Goal: Information Seeking & Learning: Learn about a topic

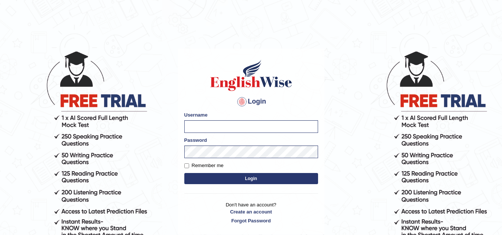
type input "modupe"
click at [255, 126] on input "modupe" at bounding box center [251, 126] width 134 height 13
click at [252, 126] on input "modupe" at bounding box center [251, 126] width 134 height 13
click at [260, 179] on button "Login" at bounding box center [251, 178] width 134 height 11
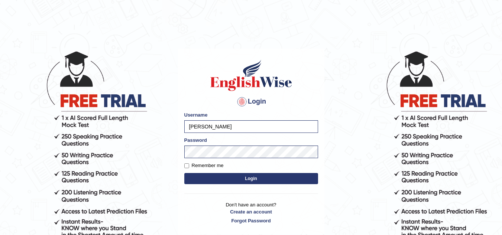
click at [260, 179] on button "Login" at bounding box center [251, 178] width 134 height 11
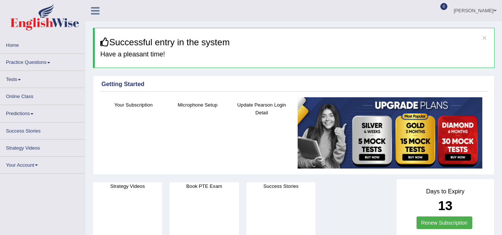
click at [49, 61] on link "Practice Questions" at bounding box center [42, 61] width 85 height 14
drag, startPoint x: 0, startPoint y: 0, endPoint x: 61, endPoint y: 60, distance: 85.6
click at [49, 61] on link "Practice Questions" at bounding box center [42, 61] width 85 height 14
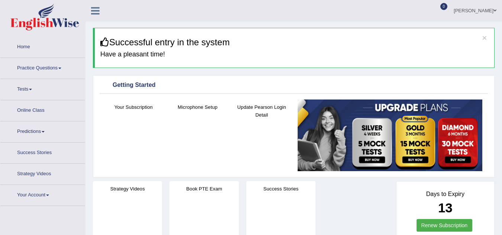
click at [60, 68] on link "Practice Questions" at bounding box center [42, 67] width 85 height 19
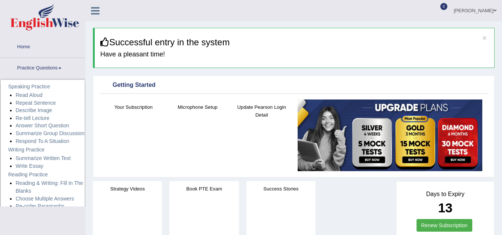
click at [60, 68] on link "Practice Questions" at bounding box center [42, 67] width 85 height 19
drag, startPoint x: 60, startPoint y: 68, endPoint x: 55, endPoint y: 76, distance: 9.6
click at [60, 68] on link "Practice Questions" at bounding box center [42, 67] width 85 height 19
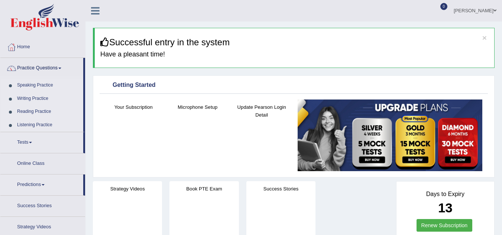
click at [48, 111] on link "Reading Practice" at bounding box center [48, 111] width 69 height 13
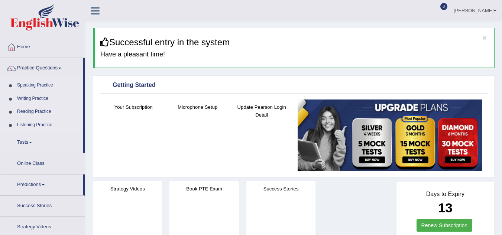
click at [48, 111] on link "Reading Practice" at bounding box center [48, 111] width 69 height 13
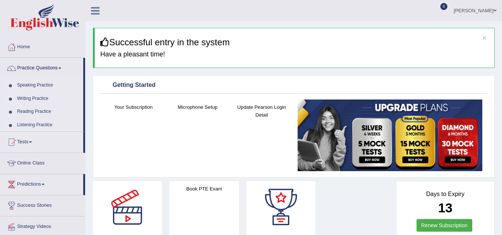
click at [0, 0] on link "Repeat Sentence" at bounding box center [0, 0] width 0 height 0
click at [85, 198] on div "Home Practice Questions Speaking Practice Read Aloud Repeat Sentence Describe I…" at bounding box center [43, 148] width 96 height 222
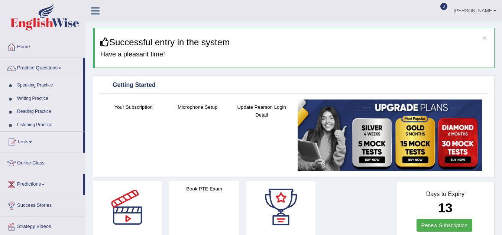
click at [85, 198] on div "Home Practice Questions Speaking Practice Read Aloud Repeat Sentence Describe I…" at bounding box center [43, 148] width 96 height 222
click at [83, 207] on div "Home Practice Questions Speaking Practice Read Aloud Repeat Sentence Describe I…" at bounding box center [43, 148] width 96 height 222
click at [0, 0] on link "Summarize Written Text" at bounding box center [0, 0] width 0 height 0
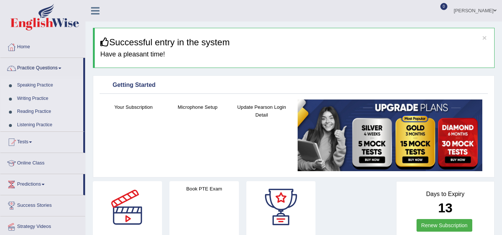
click at [0, 0] on link "Summarize Written Text" at bounding box center [0, 0] width 0 height 0
click at [92, 210] on div "Strategy Videos" at bounding box center [127, 221] width 77 height 80
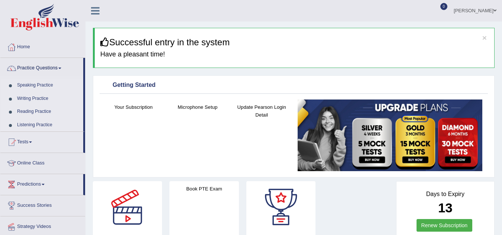
click at [92, 210] on div "Strategy Videos" at bounding box center [127, 221] width 77 height 80
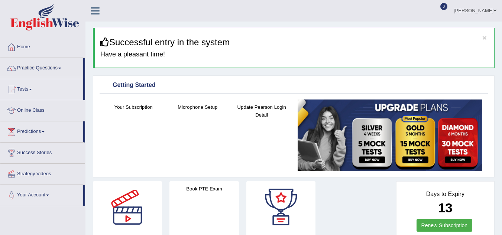
click at [71, 148] on link "Success Stories" at bounding box center [42, 152] width 85 height 19
click at [31, 178] on link "Strategy Videos" at bounding box center [42, 173] width 85 height 19
click at [63, 100] on li "Tests Take Practice Sectional Test Take Mock Test History" at bounding box center [42, 89] width 85 height 21
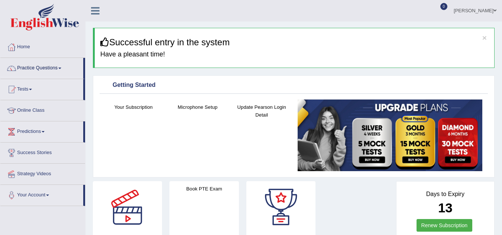
click at [63, 100] on li "Tests Take Practice Sectional Test Take Mock Test History" at bounding box center [42, 89] width 85 height 21
click at [62, 23] on img at bounding box center [44, 17] width 69 height 27
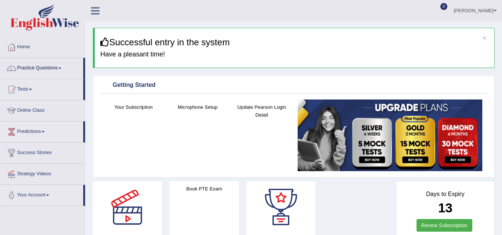
click at [62, 23] on img at bounding box center [44, 17] width 69 height 27
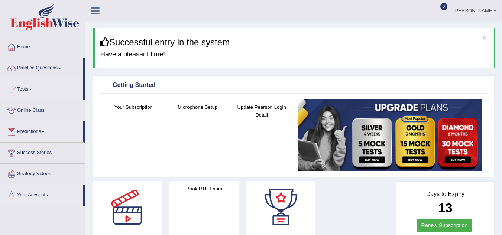
click at [74, 157] on link "Success Stories" at bounding box center [42, 152] width 85 height 19
click at [61, 68] on span at bounding box center [59, 68] width 3 height 1
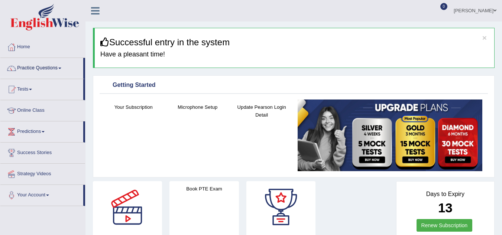
click at [63, 58] on link "Practice Questions" at bounding box center [41, 67] width 83 height 19
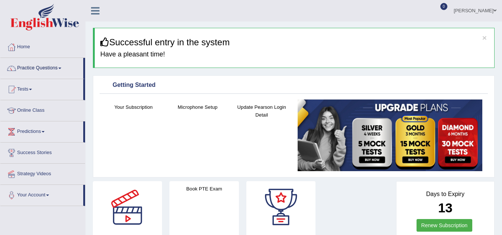
click at [63, 58] on link "Practice Questions" at bounding box center [41, 67] width 83 height 19
click at [71, 58] on link "Practice Questions" at bounding box center [41, 67] width 83 height 19
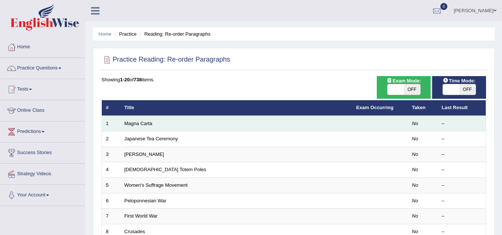
click at [156, 122] on td "Magna Carta" at bounding box center [236, 124] width 232 height 16
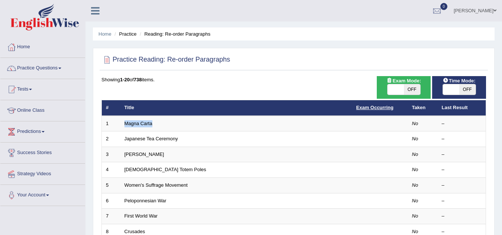
drag, startPoint x: 413, startPoint y: 108, endPoint x: 390, endPoint y: 108, distance: 23.4
click at [390, 107] on tr "# Title Exam Occurring Taken Last Result" at bounding box center [294, 108] width 384 height 16
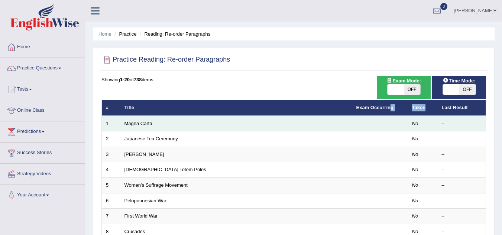
click at [291, 126] on td "Magna Carta" at bounding box center [236, 124] width 232 height 16
click at [137, 123] on link "Magna Carta" at bounding box center [138, 124] width 28 height 6
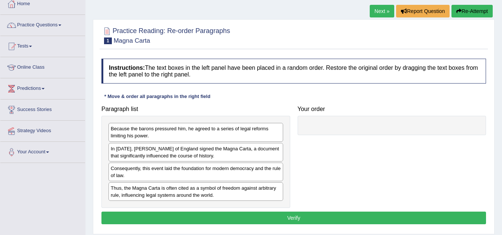
scroll to position [45, 0]
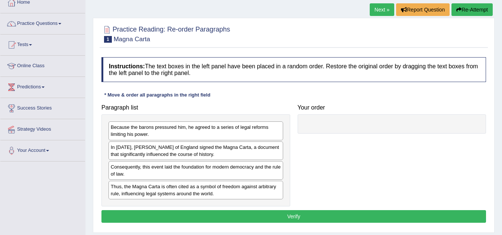
drag, startPoint x: 225, startPoint y: 153, endPoint x: 274, endPoint y: 149, distance: 49.2
click at [274, 143] on div "In 1215, King John of England signed the Magna Carta, a document that significa…" at bounding box center [195, 151] width 175 height 19
click at [274, 149] on div "In 1215, King John of England signed the Magna Carta, a document that significa…" at bounding box center [195, 151] width 175 height 19
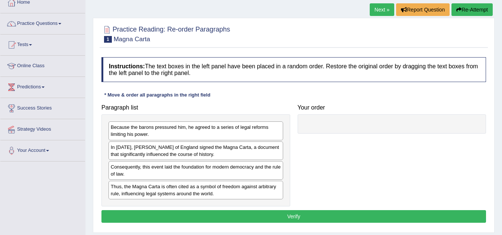
drag, startPoint x: 274, startPoint y: 149, endPoint x: 280, endPoint y: 152, distance: 6.5
click at [283, 149] on div "In 1215, King John of England signed the Magna Carta, a document that significa…" at bounding box center [195, 151] width 175 height 19
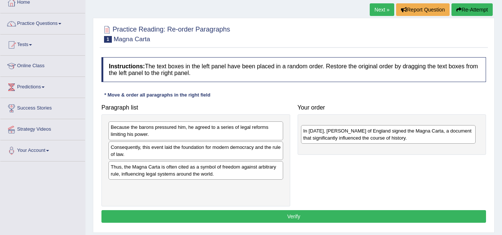
drag, startPoint x: 280, startPoint y: 152, endPoint x: 472, endPoint y: 134, distance: 193.3
click at [472, 134] on div "In 1215, King John of England signed the Magna Carta, a document that significa…" at bounding box center [388, 134] width 175 height 19
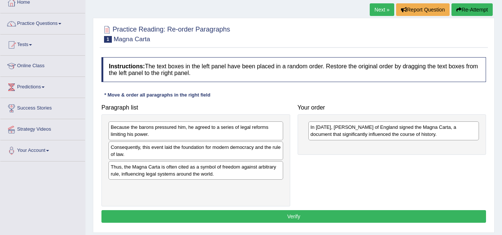
click at [460, 164] on div "Paragraph list Because the barons pressured him, he agreed to a series of legal…" at bounding box center [294, 154] width 392 height 106
click at [262, 130] on div "Because the barons pressured him, he agreed to a series of legal reforms limiti…" at bounding box center [195, 130] width 175 height 19
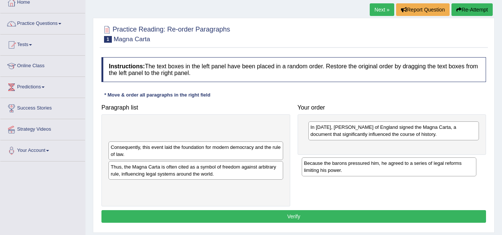
drag, startPoint x: 262, startPoint y: 130, endPoint x: 455, endPoint y: 166, distance: 196.5
click at [455, 166] on div "Because the barons pressured him, he agreed to a series of legal reforms limiti…" at bounding box center [389, 167] width 175 height 19
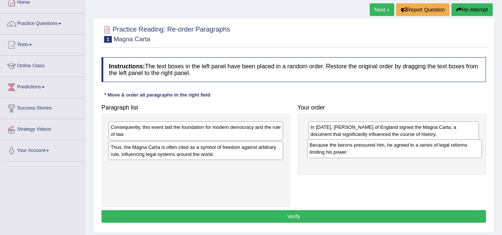
drag, startPoint x: 280, startPoint y: 131, endPoint x: 478, endPoint y: 149, distance: 199.6
click at [478, 149] on div "Because the barons pressured him, he agreed to a series of legal reforms limiti…" at bounding box center [394, 148] width 175 height 19
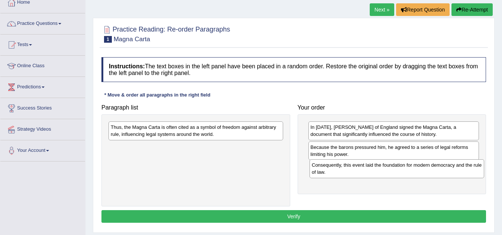
drag, startPoint x: 237, startPoint y: 132, endPoint x: 438, endPoint y: 170, distance: 204.5
click at [438, 170] on div "Consequently, this event laid the foundation for modern democracy and the rule …" at bounding box center [396, 168] width 175 height 19
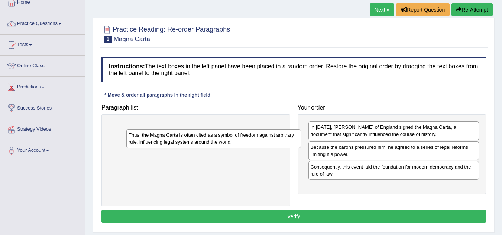
drag, startPoint x: 246, startPoint y: 132, endPoint x: 267, endPoint y: 134, distance: 21.7
click at [267, 134] on div "Thus, the Magna Carta is often cited as a symbol of freedom against arbitrary r…" at bounding box center [213, 138] width 175 height 19
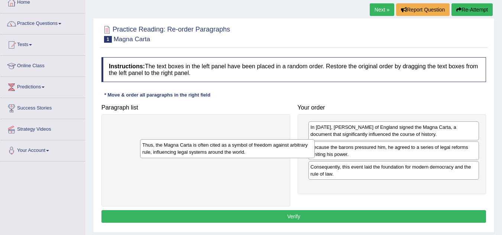
drag, startPoint x: 267, startPoint y: 134, endPoint x: 268, endPoint y: 145, distance: 10.8
click at [269, 139] on div "Thus, the Magna Carta is often cited as a symbol of freedom against arbitrary r…" at bounding box center [227, 148] width 175 height 19
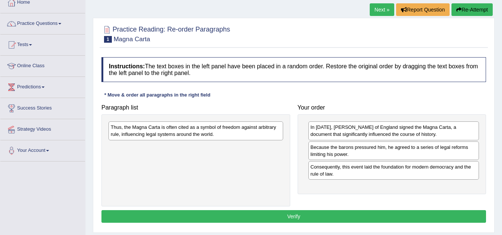
click at [268, 145] on div "Thus, the Magna Carta is often cited as a symbol of freedom against arbitrary r…" at bounding box center [195, 160] width 189 height 92
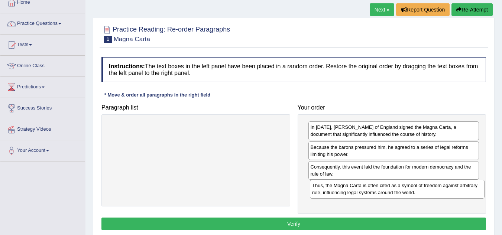
drag, startPoint x: 265, startPoint y: 137, endPoint x: 466, endPoint y: 195, distance: 209.6
click at [466, 195] on div "Thus, the Magna Carta is often cited as a symbol of freedom against arbitrary r…" at bounding box center [397, 189] width 175 height 19
click at [345, 226] on button "Verify" at bounding box center [293, 224] width 385 height 13
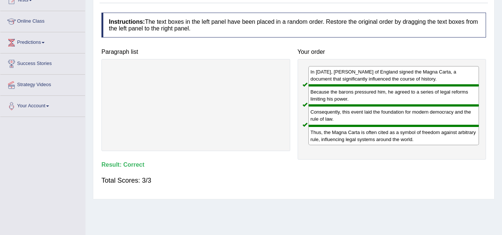
scroll to position [14, 0]
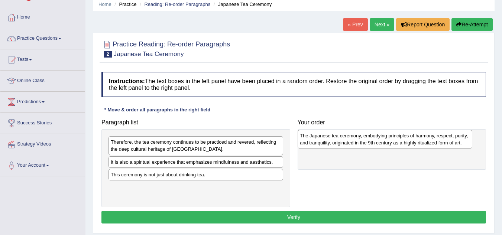
drag, startPoint x: 192, startPoint y: 165, endPoint x: 381, endPoint y: 139, distance: 190.9
click at [381, 139] on div "The Japanese tea ceremony, embodying principles of harmony, respect, purity, an…" at bounding box center [385, 139] width 175 height 19
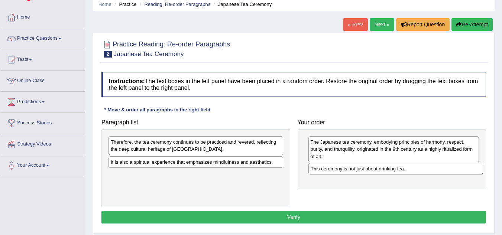
drag, startPoint x: 197, startPoint y: 176, endPoint x: 397, endPoint y: 170, distance: 200.0
click at [397, 170] on div "This ceremony is not just about drinking tea." at bounding box center [395, 169] width 175 height 12
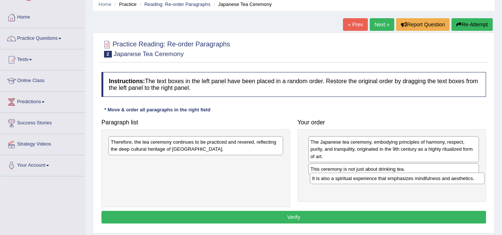
drag, startPoint x: 268, startPoint y: 163, endPoint x: 469, endPoint y: 179, distance: 201.7
click at [469, 179] on div "It is also a spiritual experience that emphasizes mindfulness and aesthetics." at bounding box center [397, 179] width 175 height 12
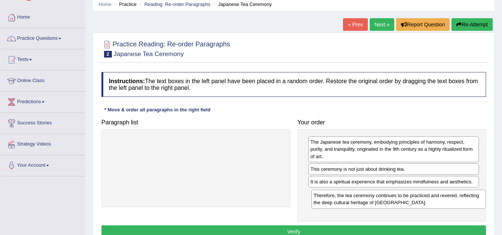
drag, startPoint x: 271, startPoint y: 144, endPoint x: 474, endPoint y: 198, distance: 209.8
click at [474, 198] on div "Therefore, the tea ceremony continues to be practiced and revered, reflecting t…" at bounding box center [398, 199] width 175 height 19
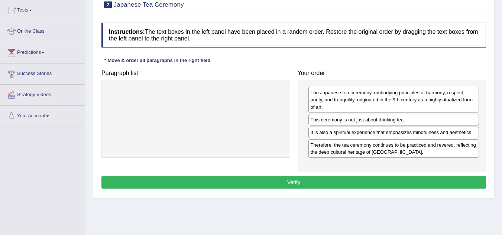
scroll to position [94, 0]
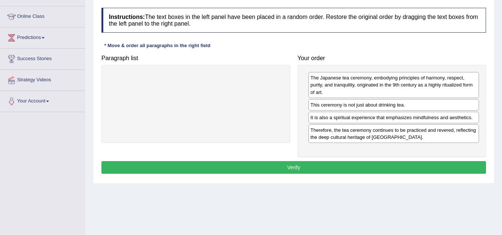
click at [290, 168] on button "Verify" at bounding box center [293, 167] width 385 height 13
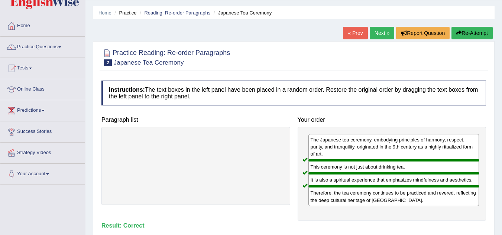
scroll to position [6, 0]
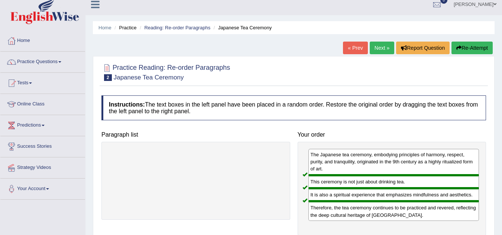
click at [378, 47] on link "Next »" at bounding box center [382, 48] width 25 height 13
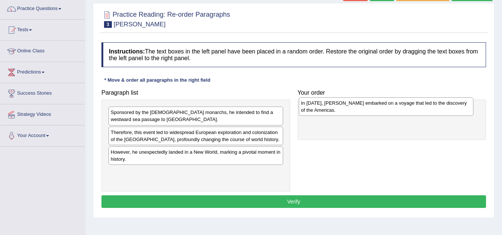
drag, startPoint x: 231, startPoint y: 173, endPoint x: 422, endPoint y: 104, distance: 202.2
click at [422, 104] on div "In [DATE], [PERSON_NAME] embarked on a voyage that led to the discovery of the …" at bounding box center [386, 106] width 175 height 19
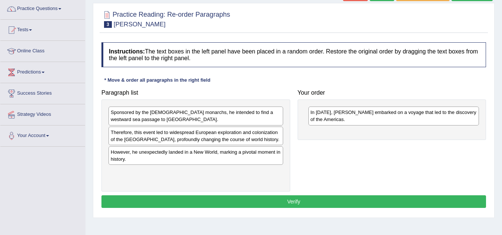
click at [250, 115] on div "Sponsored by the [DEMOGRAPHIC_DATA] monarchs, he intended to find a westward se…" at bounding box center [195, 116] width 175 height 19
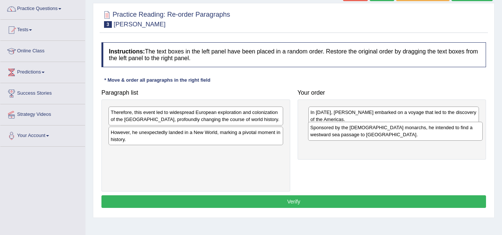
drag, startPoint x: 232, startPoint y: 115, endPoint x: 431, endPoint y: 130, distance: 199.7
click at [431, 130] on div "Sponsored by the [DEMOGRAPHIC_DATA] monarchs, he intended to find a westward se…" at bounding box center [395, 131] width 175 height 19
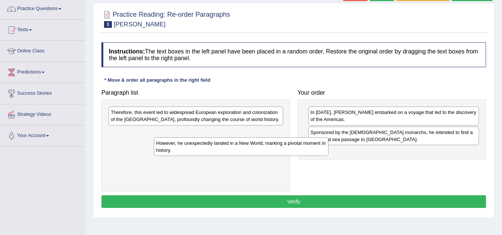
drag, startPoint x: 207, startPoint y: 137, endPoint x: 252, endPoint y: 148, distance: 46.6
click at [252, 148] on div "However, he unexpectedly landed in a New World, marking a pivotal moment in his…" at bounding box center [241, 146] width 175 height 19
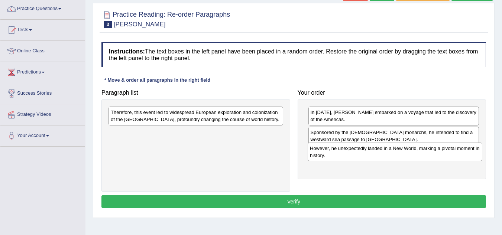
drag, startPoint x: 250, startPoint y: 139, endPoint x: 449, endPoint y: 155, distance: 199.8
click at [449, 155] on div "However, he unexpectedly landed in a New World, marking a pivotal moment in his…" at bounding box center [395, 152] width 175 height 19
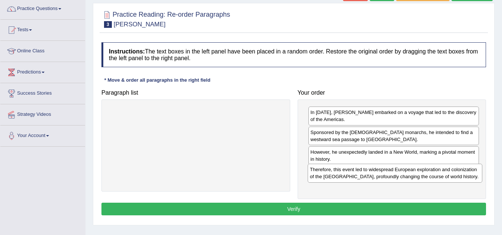
drag, startPoint x: 249, startPoint y: 112, endPoint x: 448, endPoint y: 169, distance: 207.2
click at [448, 169] on div "Therefore, this event led to widespread European exploration and colonization o…" at bounding box center [395, 173] width 175 height 19
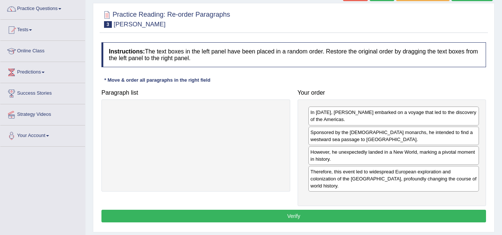
click at [288, 210] on button "Verify" at bounding box center [293, 216] width 385 height 13
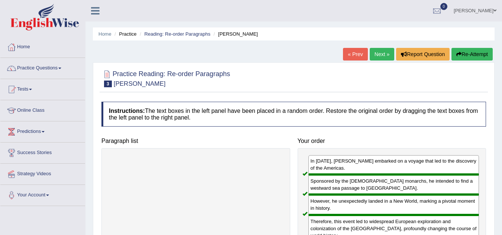
click at [379, 55] on link "Next »" at bounding box center [382, 54] width 25 height 13
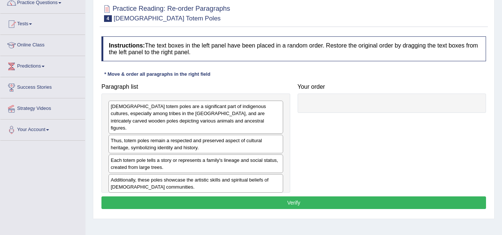
scroll to position [69, 0]
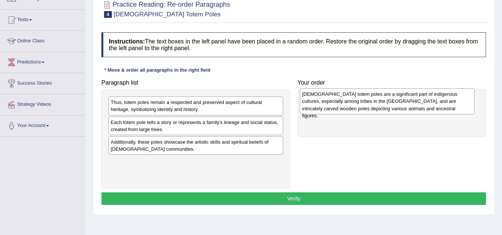
drag, startPoint x: 261, startPoint y: 107, endPoint x: 451, endPoint y: 99, distance: 190.4
click at [452, 99] on div "Native American totem poles are a significant part of indigenous cultures, espe…" at bounding box center [387, 101] width 175 height 26
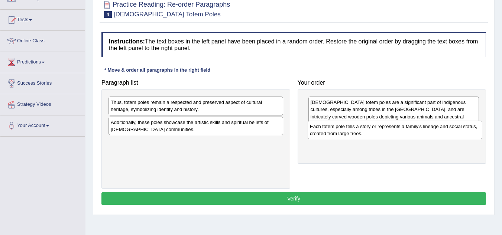
drag, startPoint x: 250, startPoint y: 123, endPoint x: 450, endPoint y: 127, distance: 199.2
click at [450, 127] on div "Each totem pole tells a story or represents a family's lineage and social statu…" at bounding box center [395, 130] width 175 height 19
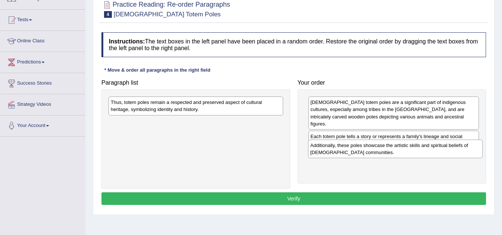
drag, startPoint x: 263, startPoint y: 122, endPoint x: 462, endPoint y: 145, distance: 200.4
click at [462, 145] on div "Additionally, these poles showcase the artistic skills and spiritual beliefs of…" at bounding box center [395, 149] width 175 height 19
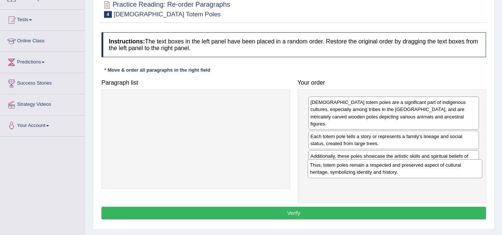
drag, startPoint x: 265, startPoint y: 108, endPoint x: 464, endPoint y: 171, distance: 208.8
click at [464, 171] on div "Thus, totem poles remain a respected and preserved aspect of cultural heritage,…" at bounding box center [395, 168] width 175 height 19
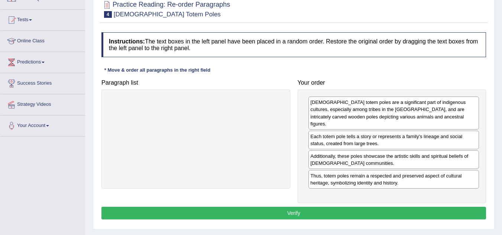
click at [293, 207] on button "Verify" at bounding box center [293, 213] width 385 height 13
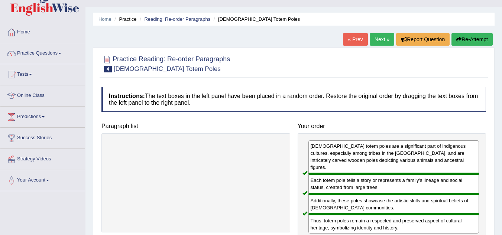
scroll to position [10, 0]
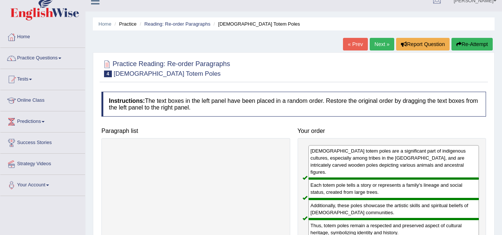
click at [378, 43] on link "Next »" at bounding box center [382, 44] width 25 height 13
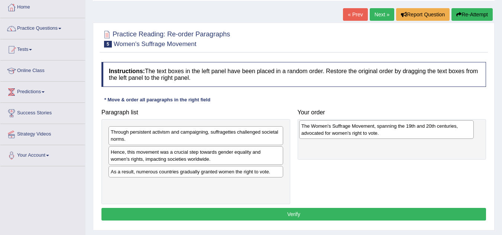
drag, startPoint x: 278, startPoint y: 188, endPoint x: 468, endPoint y: 129, distance: 199.3
click at [468, 129] on div "The Women's Suffrage Movement, spanning the 19th and 20th centuries, advocated …" at bounding box center [386, 129] width 175 height 19
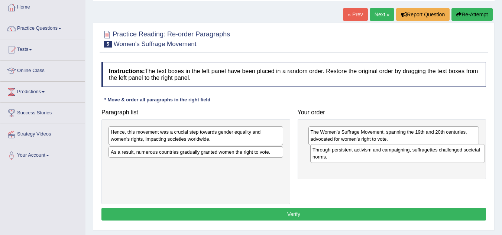
drag, startPoint x: 267, startPoint y: 136, endPoint x: 469, endPoint y: 153, distance: 202.5
click at [469, 153] on div "Through persistent activism and campaigning, suffragettes challenged societal n…" at bounding box center [397, 153] width 175 height 19
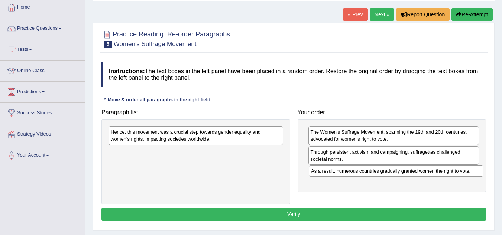
drag, startPoint x: 280, startPoint y: 153, endPoint x: 480, endPoint y: 172, distance: 201.1
click at [480, 172] on div "As a result, numerous countries gradually granted women the right to vote." at bounding box center [396, 171] width 175 height 12
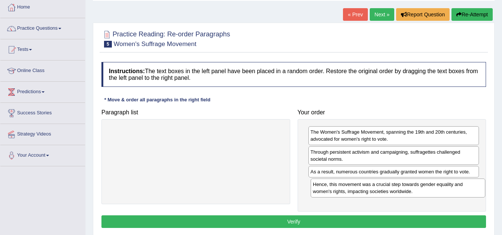
drag, startPoint x: 278, startPoint y: 136, endPoint x: 480, endPoint y: 188, distance: 208.7
click at [480, 188] on div "Hence, this movement was a crucial step towards gender equality and women's rig…" at bounding box center [398, 188] width 175 height 19
click at [295, 225] on button "Verify" at bounding box center [293, 221] width 385 height 13
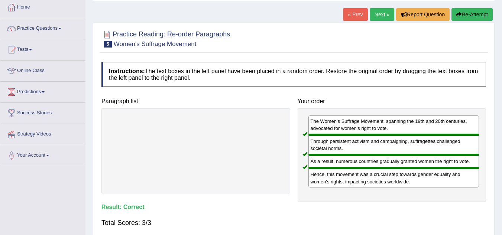
click at [379, 16] on link "Next »" at bounding box center [382, 14] width 25 height 13
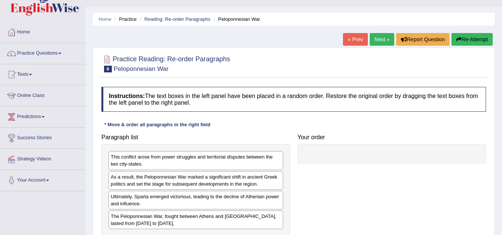
scroll to position [30, 0]
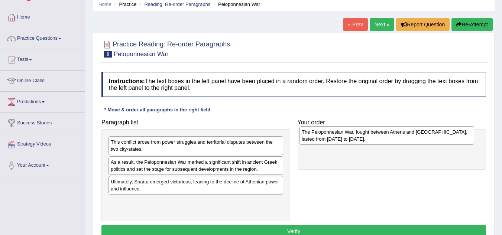
drag, startPoint x: 219, startPoint y: 205, endPoint x: 410, endPoint y: 135, distance: 203.2
click at [410, 135] on div "The Peloponnesian War, fought between Athens and [GEOGRAPHIC_DATA], lasted from…" at bounding box center [386, 135] width 175 height 19
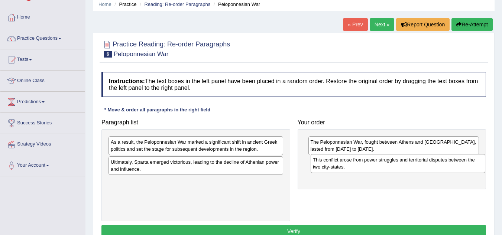
drag, startPoint x: 270, startPoint y: 146, endPoint x: 473, endPoint y: 164, distance: 202.9
click at [473, 164] on div "This conflict arose from power struggles and territorial disputes between the t…" at bounding box center [398, 163] width 175 height 19
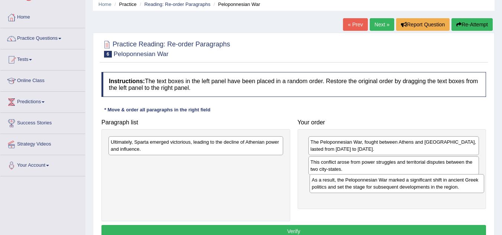
drag, startPoint x: 275, startPoint y: 145, endPoint x: 475, endPoint y: 182, distance: 204.2
click at [475, 182] on div "As a result, the Peloponnesian War marked a significant shift in ancient Greek …" at bounding box center [396, 183] width 175 height 19
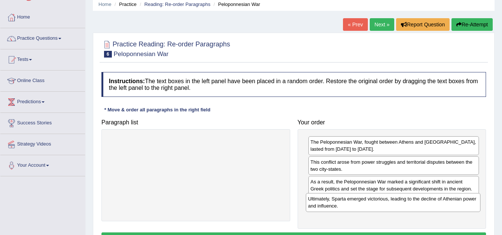
drag, startPoint x: 237, startPoint y: 149, endPoint x: 434, endPoint y: 205, distance: 204.6
click at [434, 205] on div "Ultimately, Sparta emerged victorious, leading to the decline of Athenian power…" at bounding box center [393, 202] width 175 height 19
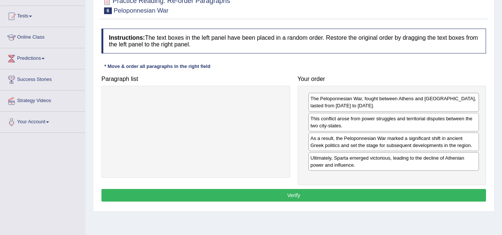
scroll to position [74, 0]
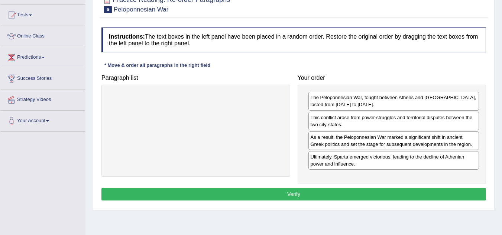
click at [429, 194] on button "Verify" at bounding box center [293, 194] width 385 height 13
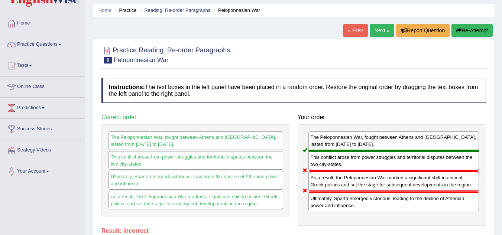
scroll to position [15, 0]
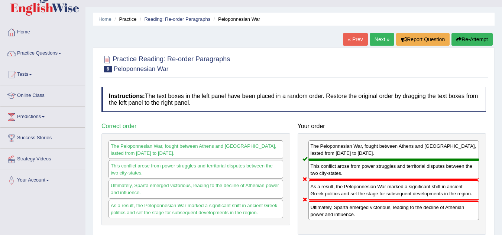
click at [479, 38] on button "Re-Attempt" at bounding box center [471, 39] width 41 height 13
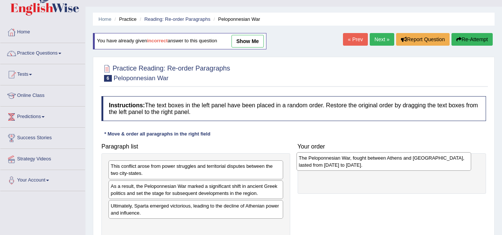
scroll to position [15, 0]
click at [387, 162] on div "The Peloponnesian War, fought between Athens and [GEOGRAPHIC_DATA], lasted from…" at bounding box center [385, 162] width 175 height 19
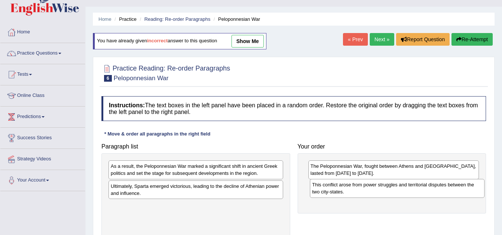
drag, startPoint x: 208, startPoint y: 170, endPoint x: 409, endPoint y: 188, distance: 202.2
click at [409, 188] on div "This conflict arose from power struggles and territorial disputes between the t…" at bounding box center [397, 188] width 175 height 19
click at [265, 169] on div "As a result, the Peloponnesian War marked a significant shift in ancient Greek …" at bounding box center [195, 169] width 175 height 19
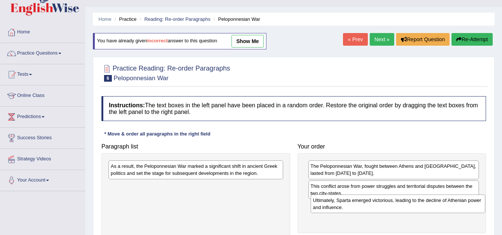
drag, startPoint x: 261, startPoint y: 185, endPoint x: 463, endPoint y: 199, distance: 202.6
click at [463, 199] on div "Ultimately, Sparta emerged victorious, leading to the decline of Athenian power…" at bounding box center [398, 204] width 175 height 19
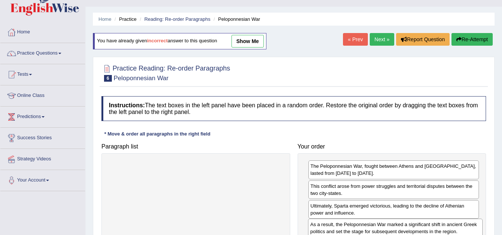
drag, startPoint x: 275, startPoint y: 168, endPoint x: 474, endPoint y: 226, distance: 207.8
click at [474, 226] on div "As a result, the Peloponnesian War marked a significant shift in ancient Greek …" at bounding box center [395, 228] width 175 height 19
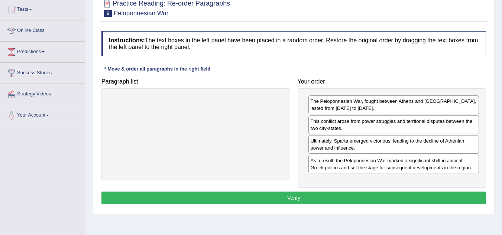
scroll to position [89, 0]
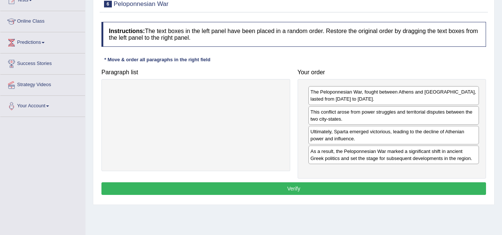
click at [293, 188] on button "Verify" at bounding box center [293, 188] width 385 height 13
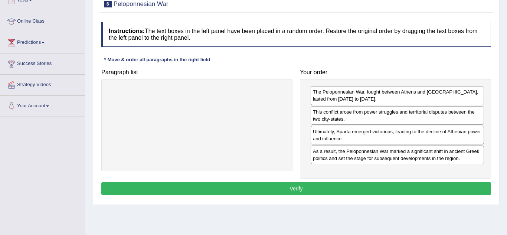
click at [293, 146] on body "Toggle navigation Home Practice Questions Speaking Practice Read Aloud Repeat S…" at bounding box center [253, 28] width 507 height 235
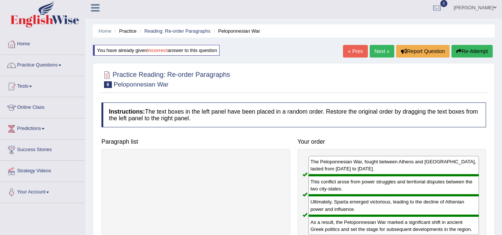
scroll to position [0, 0]
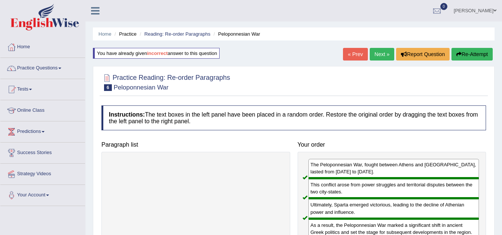
click at [383, 52] on link "Next »" at bounding box center [382, 54] width 25 height 13
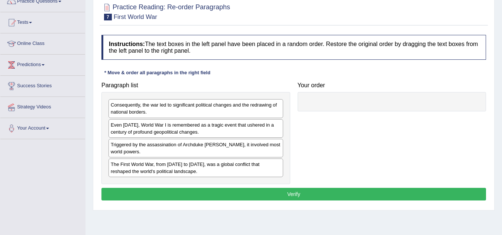
scroll to position [74, 0]
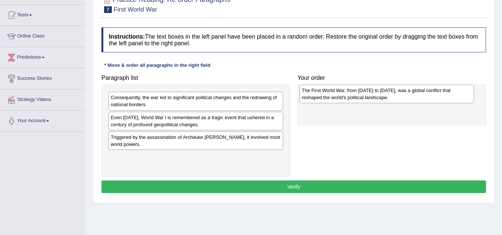
drag, startPoint x: 229, startPoint y: 161, endPoint x: 419, endPoint y: 94, distance: 201.7
click at [419, 94] on div "The First World War, from 1914 to 1918, was a global conflict that reshaped the…" at bounding box center [386, 94] width 175 height 19
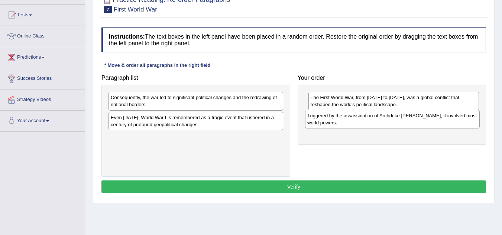
drag, startPoint x: 252, startPoint y: 138, endPoint x: 448, endPoint y: 117, distance: 197.7
click at [448, 117] on div "Triggered by the assassination of Archduke Franz Ferdinand, it involved most wo…" at bounding box center [392, 119] width 175 height 19
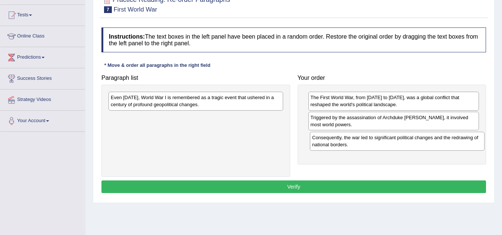
drag, startPoint x: 258, startPoint y: 99, endPoint x: 459, endPoint y: 139, distance: 205.2
click at [459, 139] on div "Consequently, the war led to significant political changes and the redrawing of…" at bounding box center [397, 141] width 175 height 19
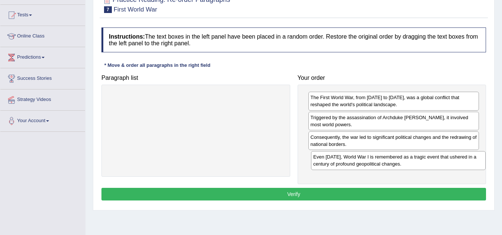
drag, startPoint x: 259, startPoint y: 100, endPoint x: 462, endPoint y: 159, distance: 211.0
click at [462, 159] on div "Even today, World War I is remembered as a tragic event that ushered in a centu…" at bounding box center [398, 160] width 175 height 19
click at [259, 194] on button "Verify" at bounding box center [293, 194] width 385 height 13
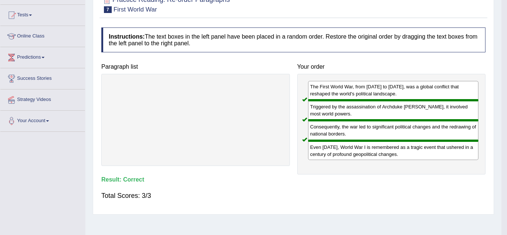
click at [259, 161] on body "Toggle navigation Home Practice Questions Speaking Practice Read Aloud Repeat S…" at bounding box center [253, 43] width 507 height 235
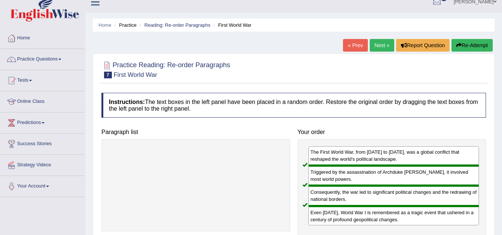
scroll to position [0, 0]
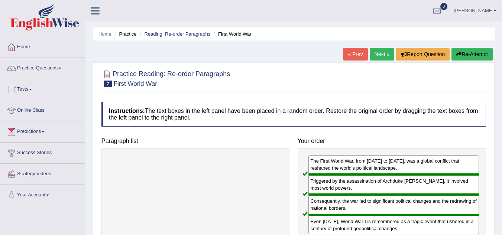
click at [379, 55] on link "Next »" at bounding box center [382, 54] width 25 height 13
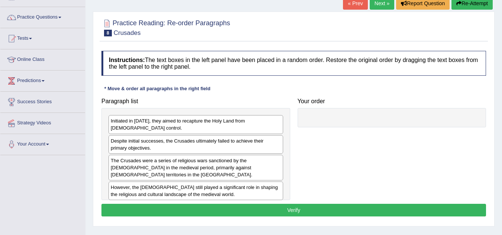
scroll to position [59, 0]
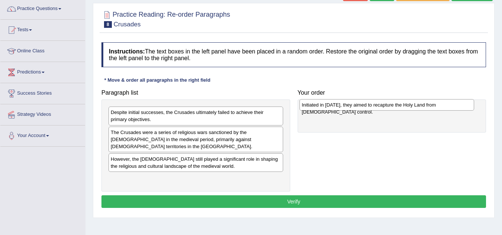
drag, startPoint x: 263, startPoint y: 111, endPoint x: 454, endPoint y: 104, distance: 191.1
click at [454, 104] on div "Initiated in [DATE], they aimed to recapture the Holy Land from [DEMOGRAPHIC_DA…" at bounding box center [386, 105] width 175 height 12
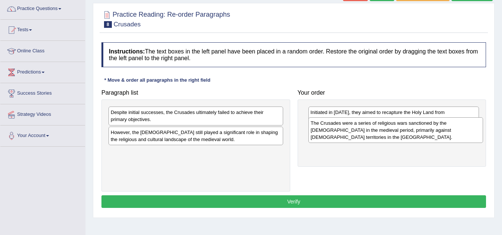
drag, startPoint x: 265, startPoint y: 136, endPoint x: 465, endPoint y: 126, distance: 200.1
click at [465, 126] on div "The Crusades were a series of religious wars sanctioned by the [DEMOGRAPHIC_DAT…" at bounding box center [395, 130] width 175 height 26
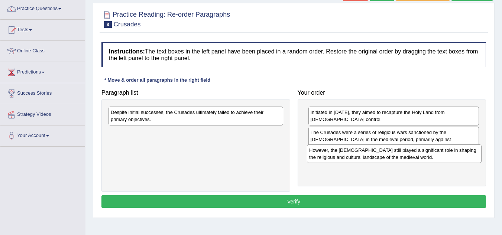
drag, startPoint x: 255, startPoint y: 134, endPoint x: 454, endPoint y: 152, distance: 199.2
click at [454, 152] on div "However, the [DEMOGRAPHIC_DATA] still played a significant role in shaping the …" at bounding box center [394, 154] width 175 height 19
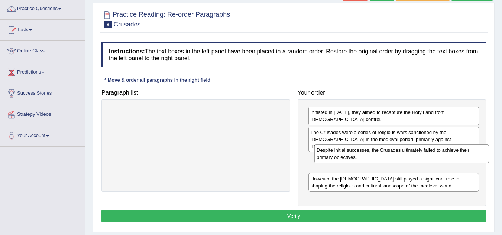
drag, startPoint x: 256, startPoint y: 115, endPoint x: 458, endPoint y: 155, distance: 206.3
click at [460, 154] on div "Despite initial successes, the Crusades ultimately failed to achieve their prim…" at bounding box center [401, 154] width 175 height 19
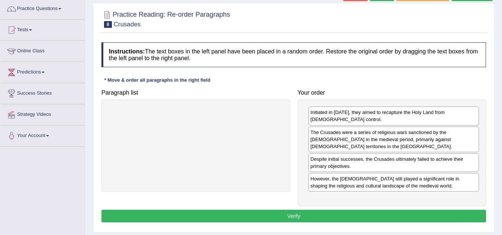
click at [268, 212] on button "Verify" at bounding box center [293, 216] width 385 height 13
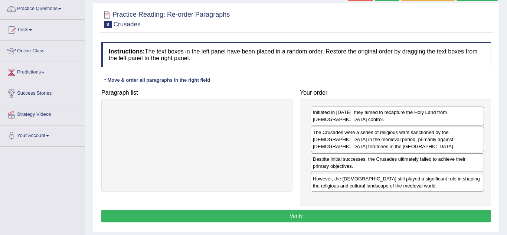
click at [268, 176] on body "Toggle navigation Home Practice Questions Speaking Practice Read Aloud Repeat S…" at bounding box center [253, 58] width 507 height 235
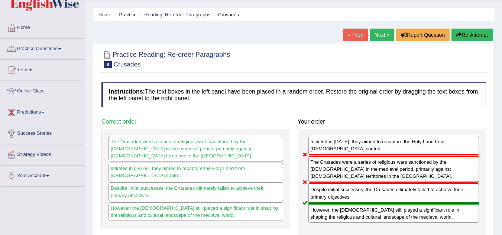
scroll to position [15, 0]
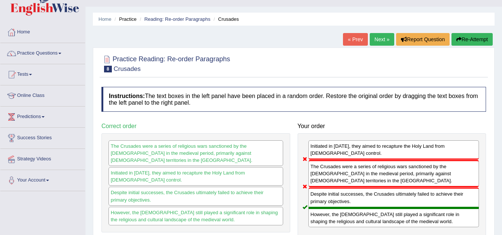
click at [471, 42] on button "Re-Attempt" at bounding box center [471, 39] width 41 height 13
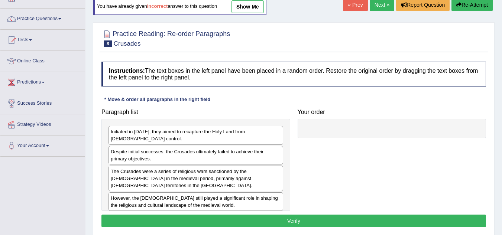
scroll to position [59, 0]
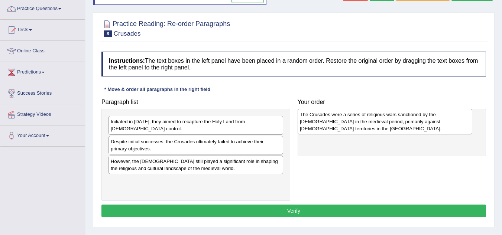
drag, startPoint x: 211, startPoint y: 159, endPoint x: 400, endPoint y: 120, distance: 193.2
click at [400, 120] on div "The Crusades were a series of religious wars sanctioned by the [DEMOGRAPHIC_DAT…" at bounding box center [385, 122] width 175 height 26
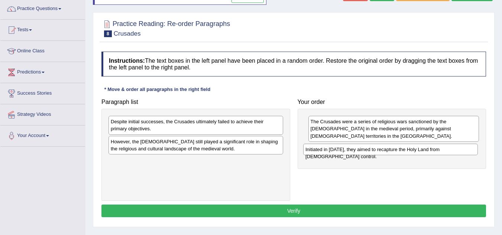
drag, startPoint x: 270, startPoint y: 122, endPoint x: 465, endPoint y: 150, distance: 196.6
click at [465, 150] on div "Initiated in [DATE], they aimed to recapture the Holy Land from [DEMOGRAPHIC_DA…" at bounding box center [390, 150] width 175 height 12
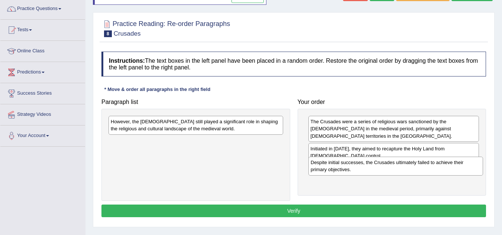
drag, startPoint x: 253, startPoint y: 126, endPoint x: 452, endPoint y: 167, distance: 204.0
click at [452, 167] on div "Despite initial successes, the Crusades ultimately failed to achieve their prim…" at bounding box center [395, 166] width 175 height 19
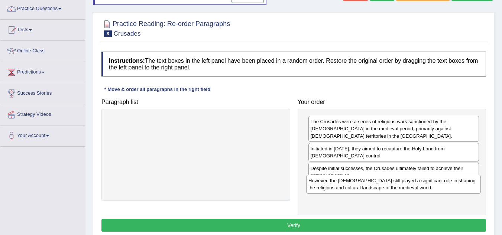
drag, startPoint x: 275, startPoint y: 122, endPoint x: 473, endPoint y: 181, distance: 206.8
click at [473, 181] on div "However, the Crusades still played a significant role in shaping the religious …" at bounding box center [393, 184] width 175 height 19
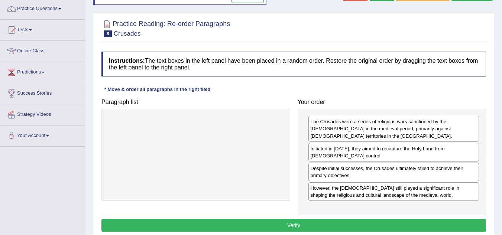
click at [306, 219] on button "Verify" at bounding box center [293, 225] width 385 height 13
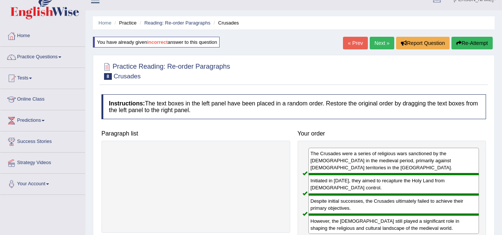
scroll to position [0, 0]
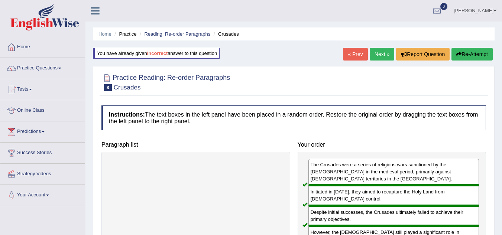
click at [382, 53] on link "Next »" at bounding box center [382, 54] width 25 height 13
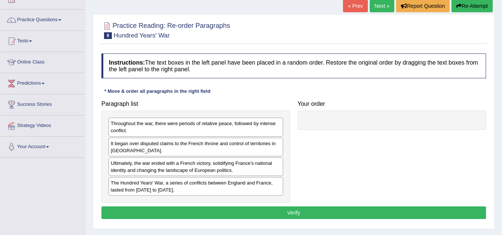
scroll to position [59, 0]
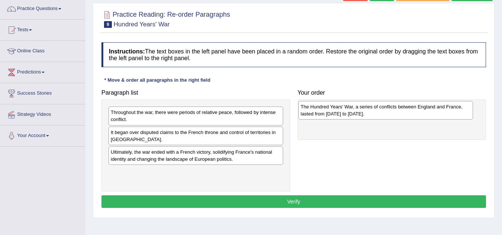
drag, startPoint x: 224, startPoint y: 173, endPoint x: 414, endPoint y: 108, distance: 200.7
click at [414, 108] on div "The Hundred Years' War, a series of conflicts between England and France, laste…" at bounding box center [385, 110] width 175 height 19
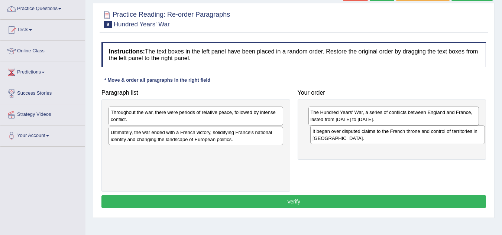
drag, startPoint x: 270, startPoint y: 135, endPoint x: 471, endPoint y: 134, distance: 200.6
click at [471, 134] on div "It began over disputed claims to the French throne and control of territories i…" at bounding box center [397, 135] width 175 height 19
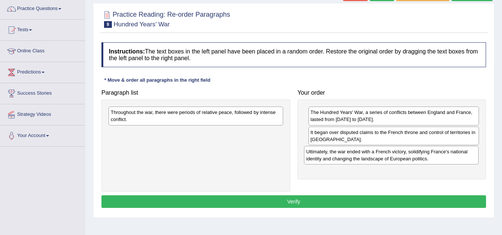
drag, startPoint x: 258, startPoint y: 138, endPoint x: 453, endPoint y: 158, distance: 196.4
click at [453, 158] on div "Ultimately, the war ended with a French victory, solidifying France's national …" at bounding box center [391, 155] width 175 height 19
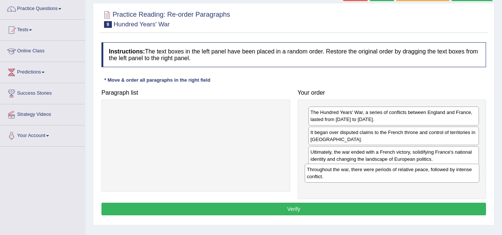
drag, startPoint x: 238, startPoint y: 116, endPoint x: 434, endPoint y: 173, distance: 204.3
click at [434, 173] on div "Throughout the war, there were periods of relative peace, followed by intense c…" at bounding box center [392, 173] width 175 height 19
click at [386, 208] on button "Verify" at bounding box center [293, 209] width 385 height 13
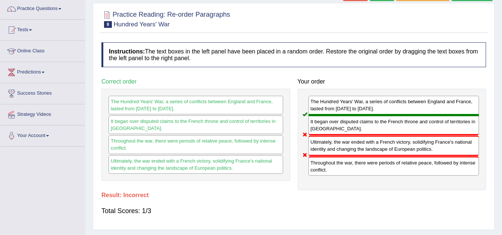
click at [247, 165] on div "Ultimately, the war ended with a French victory, solidifying France's national …" at bounding box center [195, 164] width 175 height 19
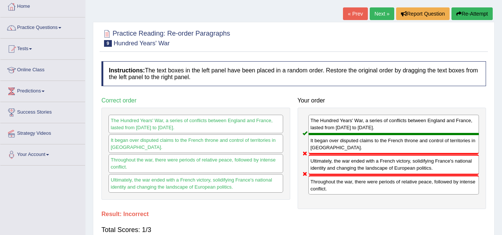
scroll to position [30, 0]
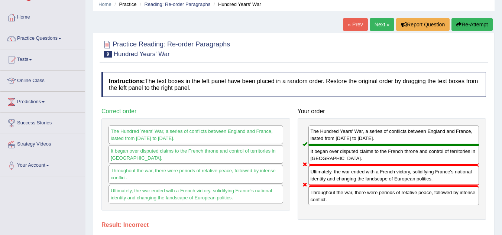
click at [475, 26] on button "Re-Attempt" at bounding box center [471, 24] width 41 height 13
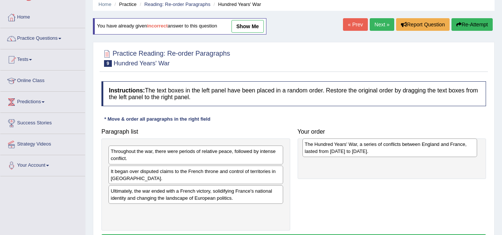
drag, startPoint x: 212, startPoint y: 213, endPoint x: 406, endPoint y: 147, distance: 205.0
click at [406, 147] on div "The Hundred Years' War, a series of conflicts between England and France, laste…" at bounding box center [389, 148] width 175 height 19
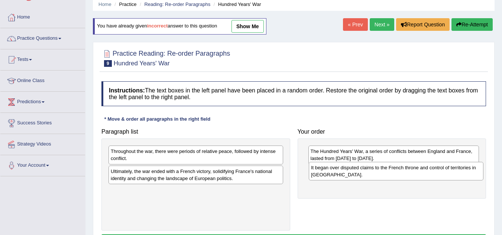
drag, startPoint x: 271, startPoint y: 173, endPoint x: 471, endPoint y: 170, distance: 199.5
click at [471, 170] on div "It began over disputed claims to the French throne and control of territories i…" at bounding box center [396, 171] width 175 height 19
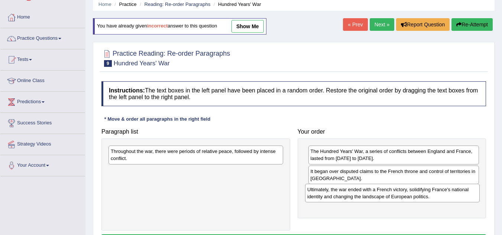
drag, startPoint x: 235, startPoint y: 174, endPoint x: 431, endPoint y: 192, distance: 197.4
click at [431, 192] on div "Ultimately, the war ended with a French victory, solidifying France's national …" at bounding box center [392, 193] width 175 height 19
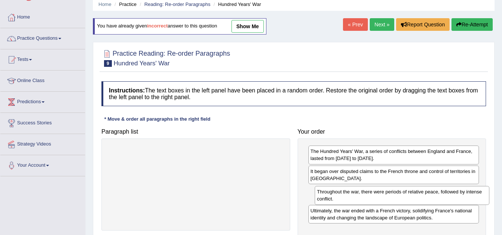
drag, startPoint x: 249, startPoint y: 157, endPoint x: 455, endPoint y: 197, distance: 210.1
click at [455, 197] on div "Throughout the war, there were periods of relative peace, followed by intense c…" at bounding box center [402, 195] width 175 height 19
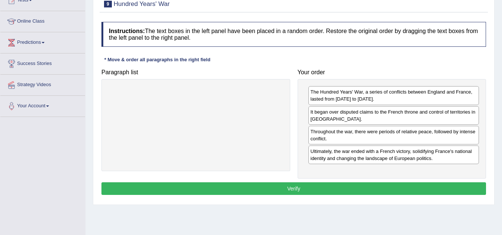
scroll to position [94, 0]
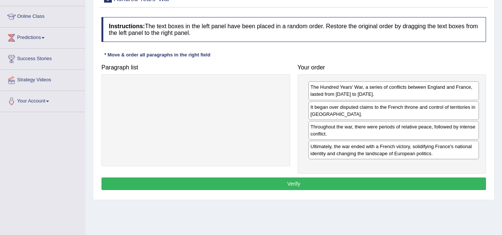
click at [329, 183] on button "Verify" at bounding box center [293, 184] width 385 height 13
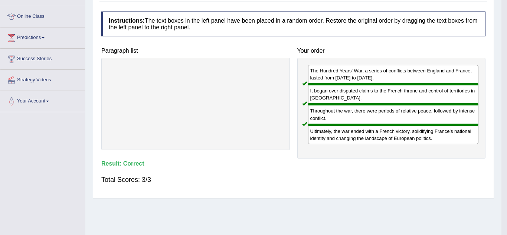
click at [329, 141] on body "Toggle navigation Home Practice Questions Speaking Practice Read Aloud Repeat S…" at bounding box center [253, 23] width 507 height 235
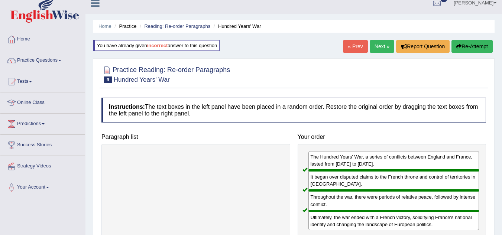
scroll to position [6, 0]
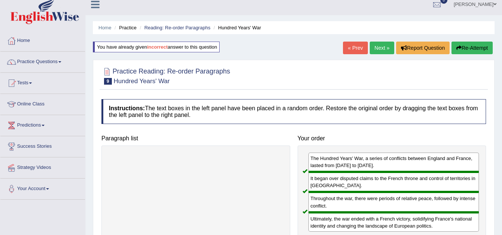
click at [378, 49] on link "Next »" at bounding box center [382, 48] width 25 height 13
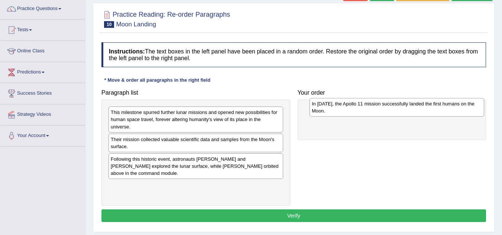
drag, startPoint x: 259, startPoint y: 163, endPoint x: 460, endPoint y: 108, distance: 209.2
click at [460, 108] on div "In [DATE], the Apollo 11 mission successfully landed the first humans on the Mo…" at bounding box center [396, 107] width 175 height 19
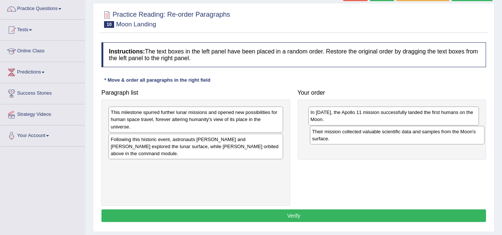
drag, startPoint x: 272, startPoint y: 147, endPoint x: 473, endPoint y: 139, distance: 201.5
click at [473, 139] on div "Their mission collected valuable scientific data and samples from the Moon's su…" at bounding box center [397, 135] width 175 height 19
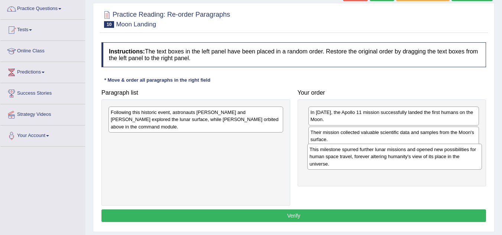
drag, startPoint x: 278, startPoint y: 123, endPoint x: 476, endPoint y: 160, distance: 201.5
click at [476, 160] on div "This milestone spurred further lunar missions and opened new possibilities for …" at bounding box center [394, 157] width 175 height 26
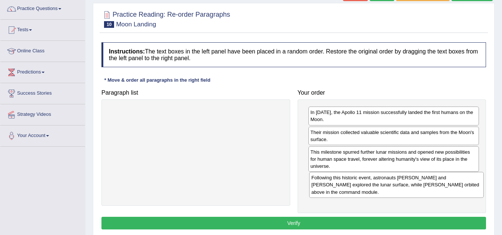
drag, startPoint x: 279, startPoint y: 116, endPoint x: 480, endPoint y: 182, distance: 210.6
click at [480, 182] on div "Following this historic event, astronauts [PERSON_NAME] and [PERSON_NAME] explo…" at bounding box center [396, 185] width 175 height 26
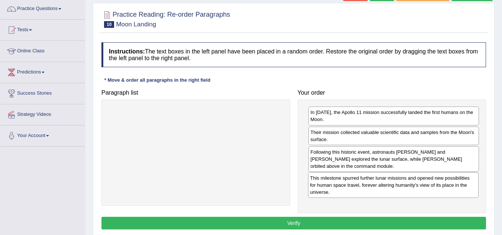
drag, startPoint x: 443, startPoint y: 161, endPoint x: 442, endPoint y: 187, distance: 26.0
click at [442, 187] on div "This milestone spurred further lunar missions and opened new possibilities for …" at bounding box center [393, 185] width 171 height 26
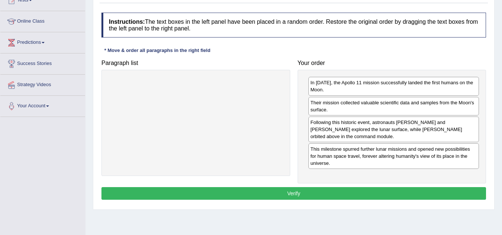
scroll to position [94, 0]
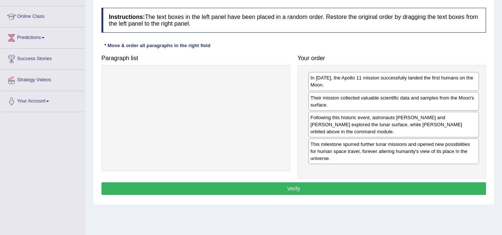
click at [440, 191] on button "Verify" at bounding box center [293, 188] width 385 height 13
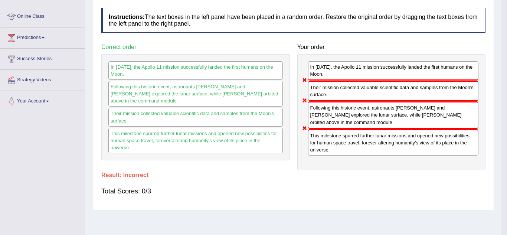
click at [440, 141] on body "Toggle navigation Home Practice Questions Speaking Practice Read Aloud Repeat S…" at bounding box center [253, 23] width 507 height 235
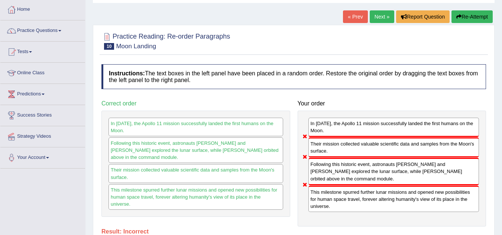
scroll to position [35, 0]
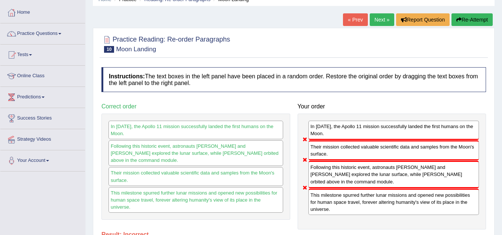
click at [468, 20] on button "Re-Attempt" at bounding box center [471, 19] width 41 height 13
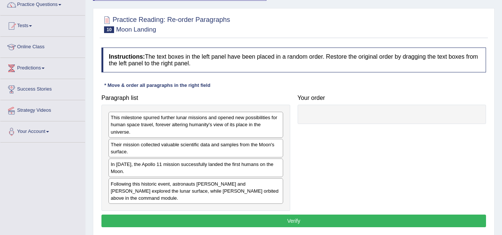
scroll to position [64, 0]
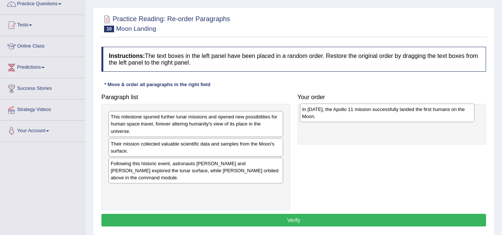
drag, startPoint x: 224, startPoint y: 167, endPoint x: 415, endPoint y: 113, distance: 198.9
click at [415, 113] on div "In [DATE], the Apollo 11 mission successfully landed the first humans on the Mo…" at bounding box center [387, 113] width 175 height 19
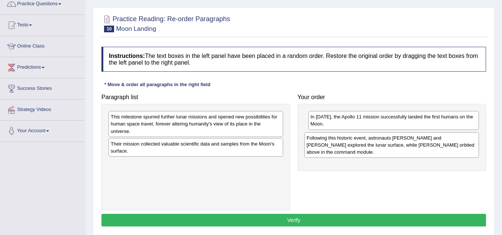
drag, startPoint x: 268, startPoint y: 166, endPoint x: 464, endPoint y: 140, distance: 197.5
click at [464, 140] on div "Following this historic event, astronauts [PERSON_NAME] and [PERSON_NAME] explo…" at bounding box center [391, 145] width 175 height 26
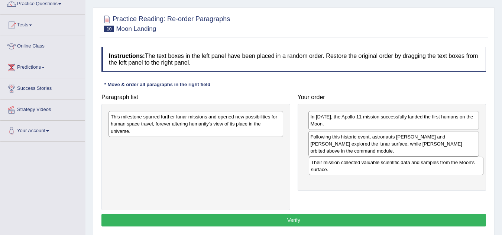
drag, startPoint x: 253, startPoint y: 148, endPoint x: 452, endPoint y: 167, distance: 200.4
click at [452, 167] on div "Their mission collected valuable scientific data and samples from the Moon's su…" at bounding box center [396, 166] width 175 height 19
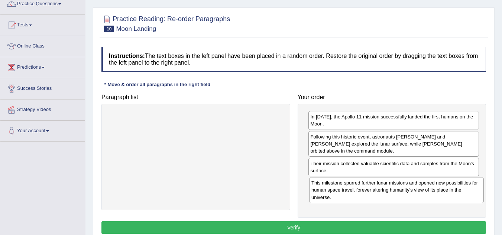
drag, startPoint x: 258, startPoint y: 130, endPoint x: 460, endPoint y: 196, distance: 211.9
click at [460, 196] on div "This milestone spurred further lunar missions and opened new possibilities for …" at bounding box center [396, 190] width 175 height 26
click at [433, 226] on button "Verify" at bounding box center [293, 227] width 385 height 13
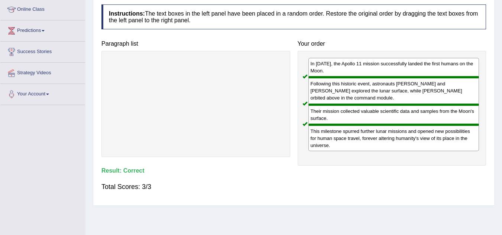
scroll to position [155, 0]
